Goal: Information Seeking & Learning: Learn about a topic

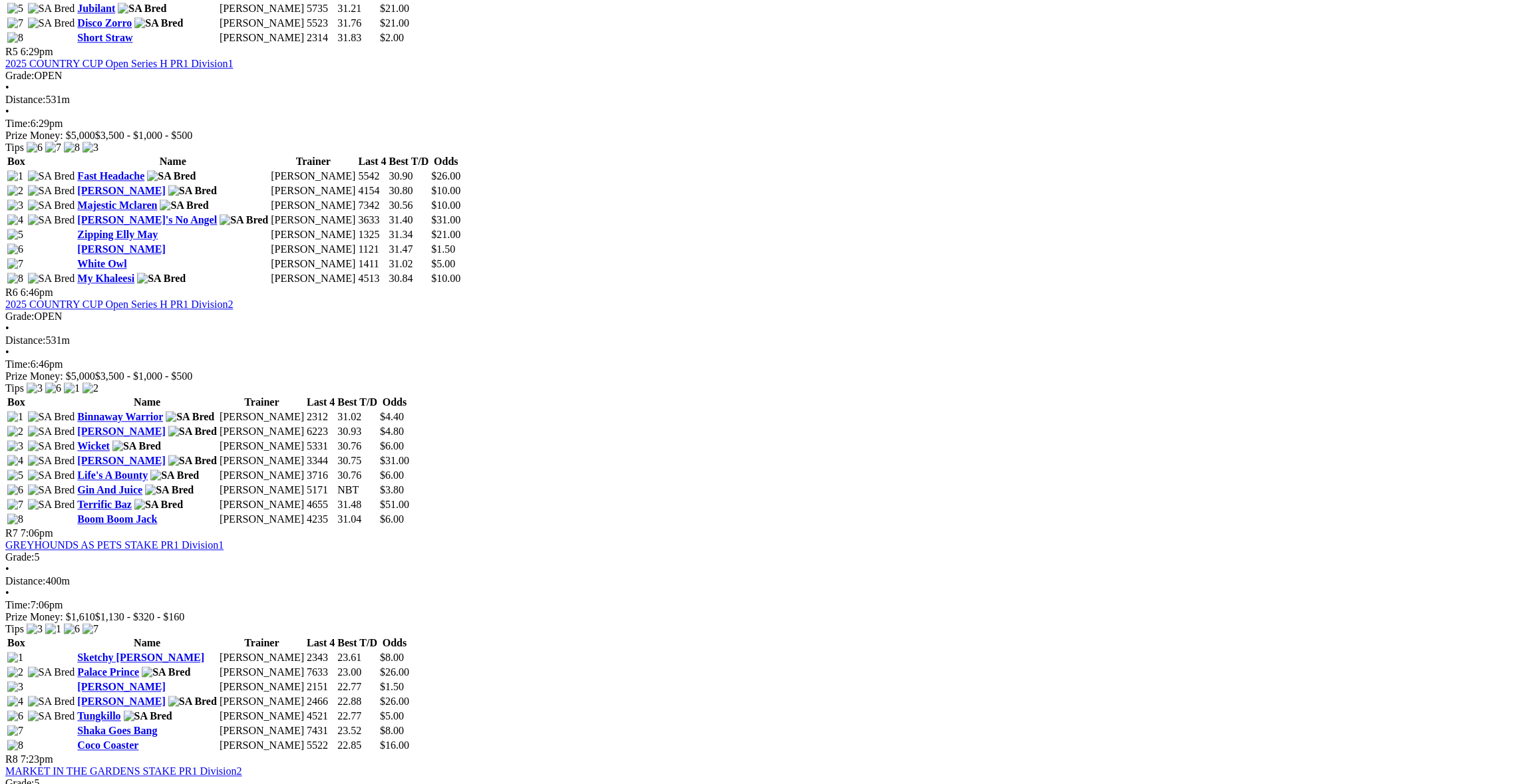
scroll to position [1530, 0]
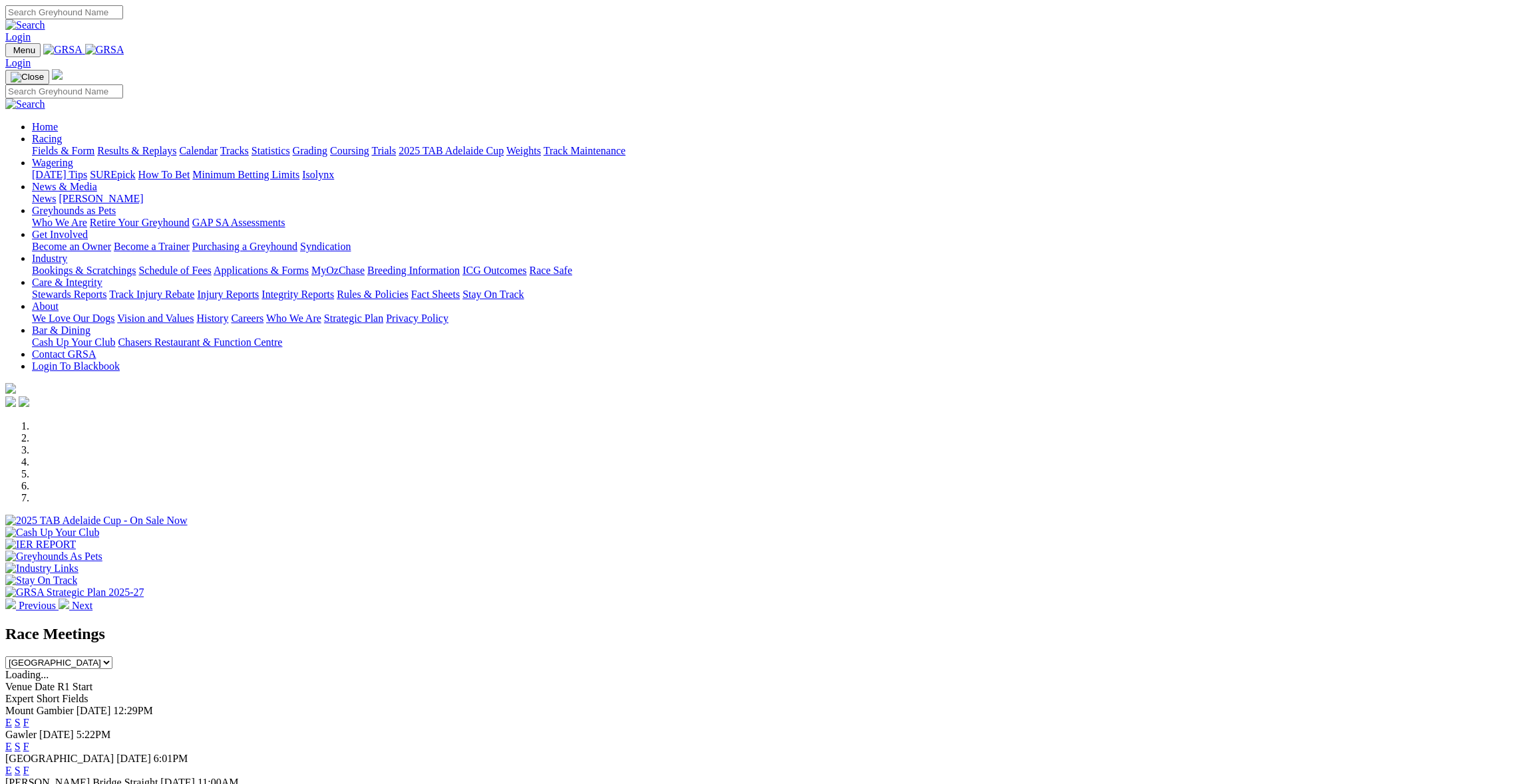
click at [29, 717] on link "F" at bounding box center [26, 722] width 6 height 12
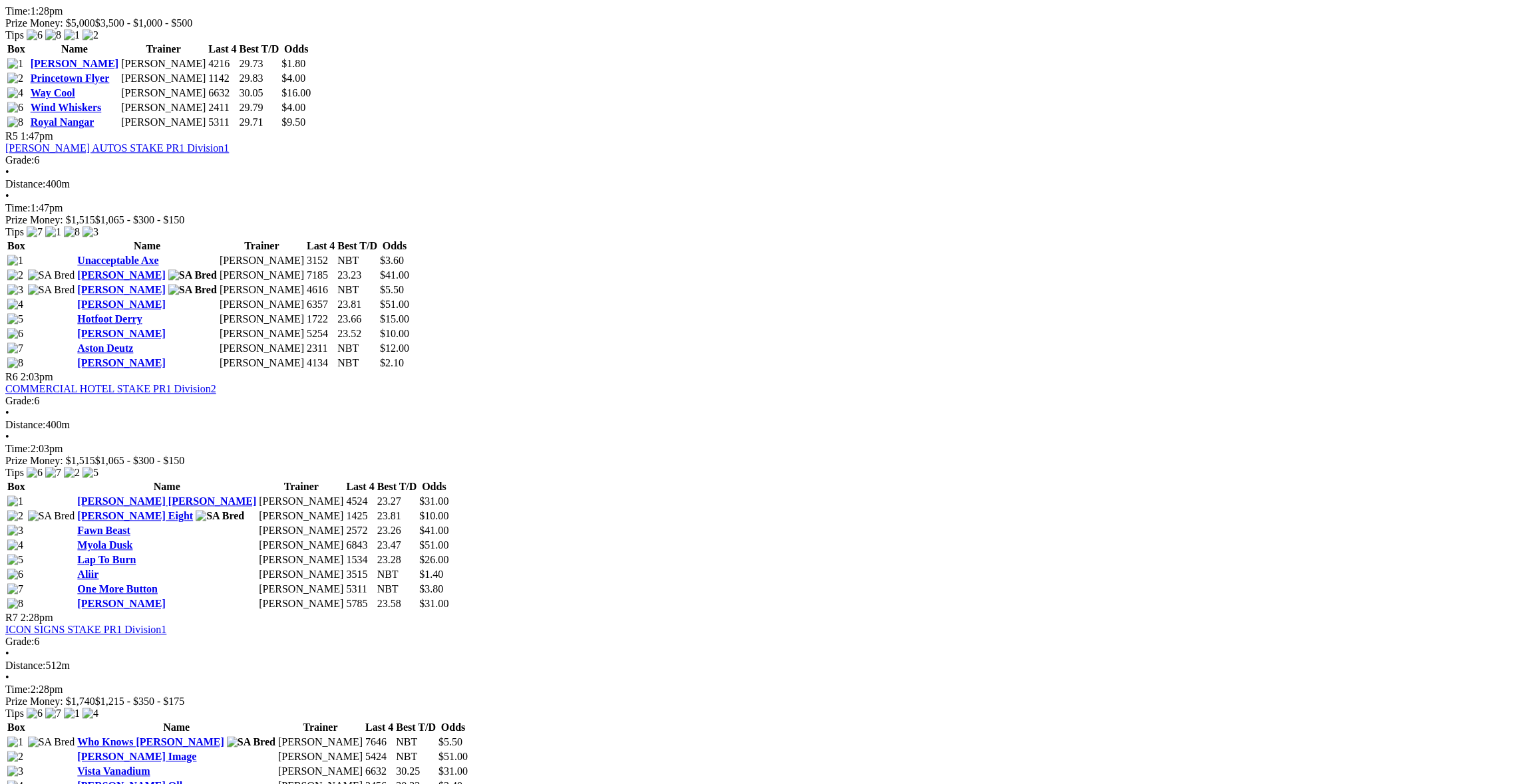
scroll to position [1530, 0]
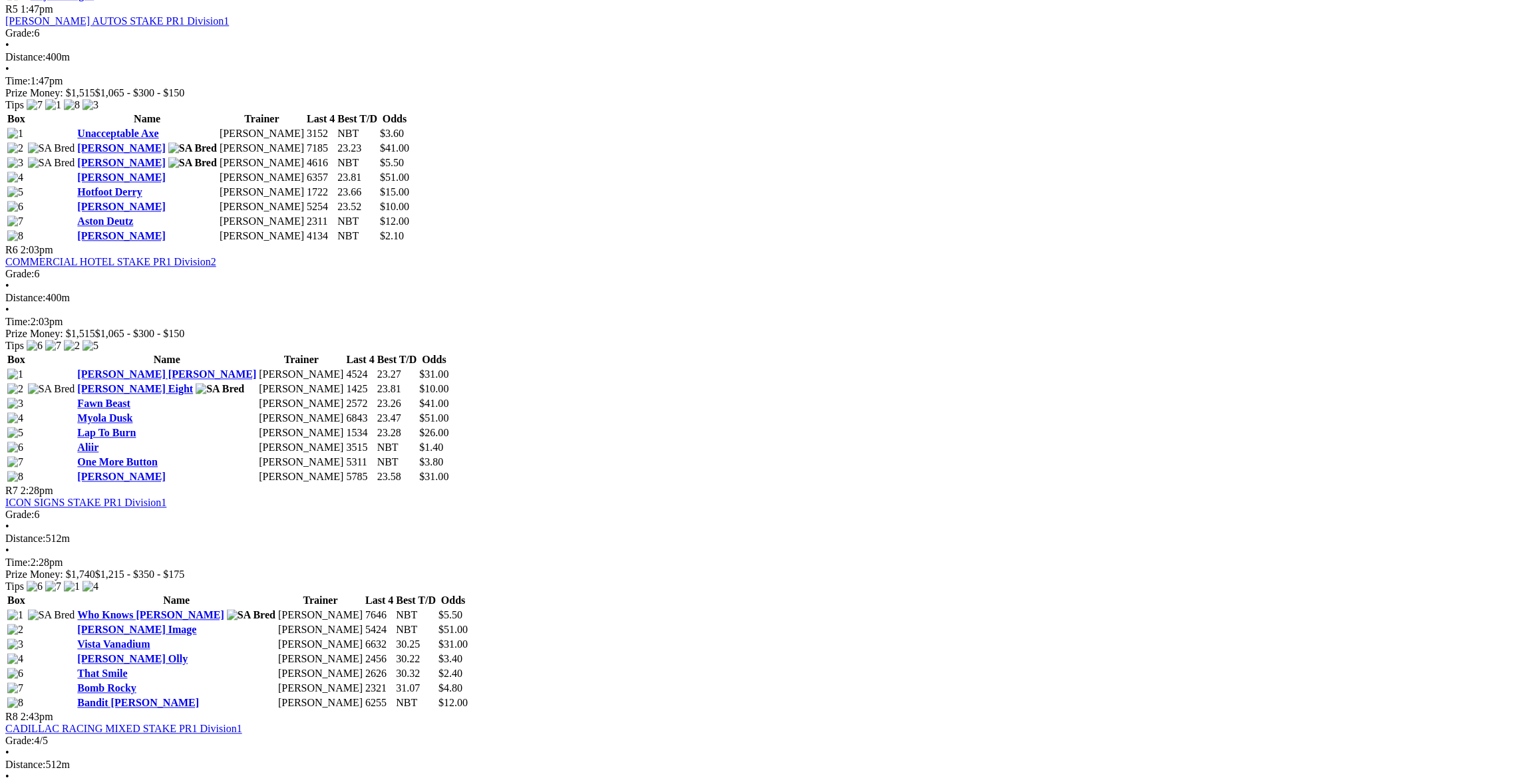
scroll to position [1596, 0]
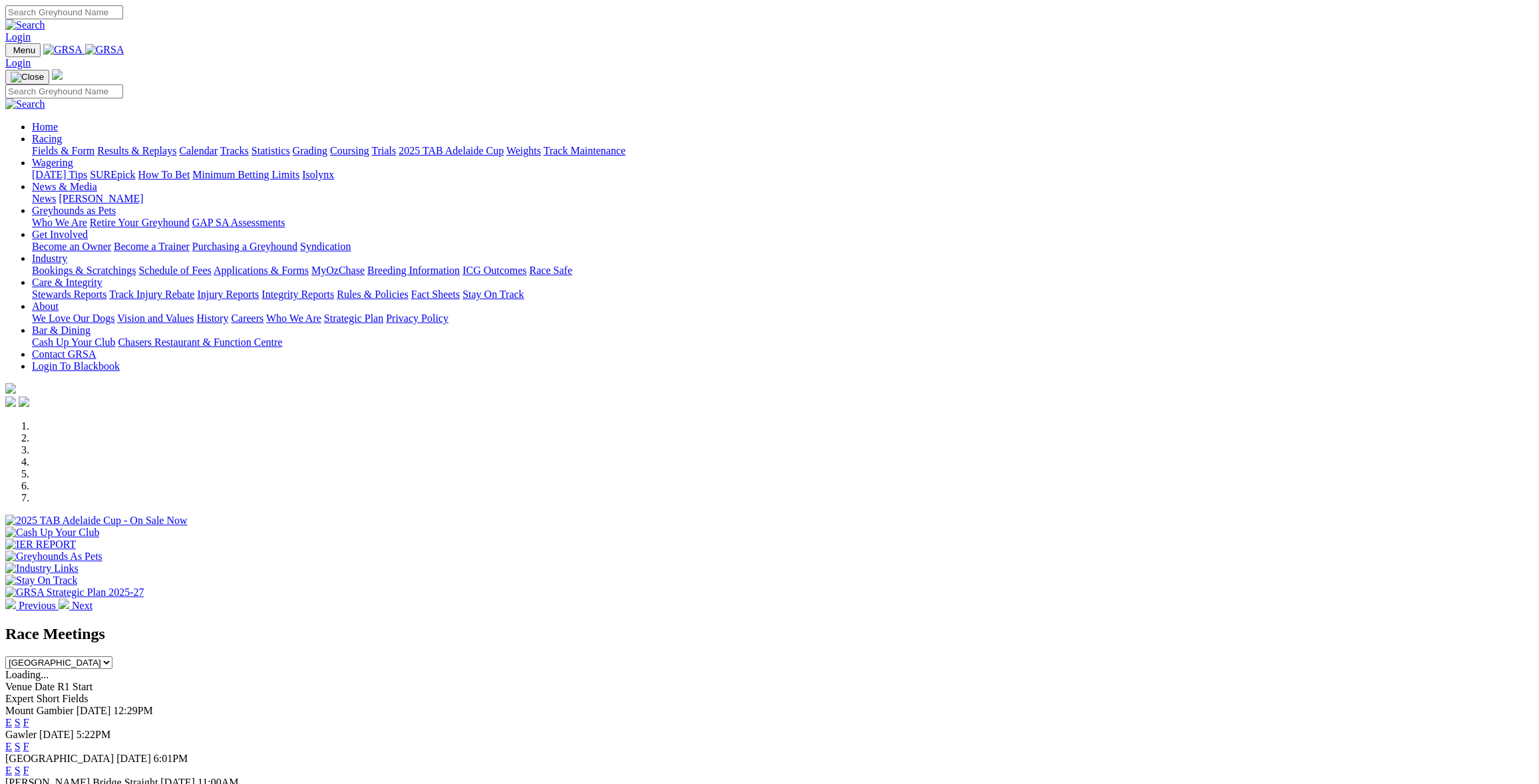
click at [102, 277] on link "Care & Integrity" at bounding box center [67, 283] width 70 height 12
click at [107, 288] on link "Stewards Reports" at bounding box center [69, 294] width 75 height 12
